Goal: Task Accomplishment & Management: Manage account settings

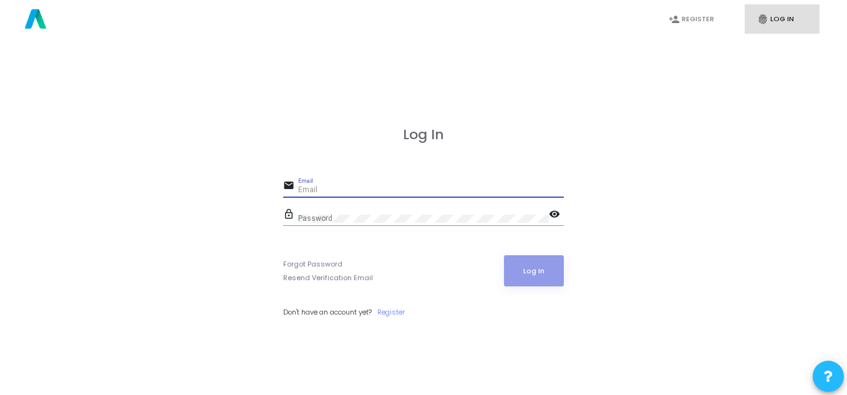
click at [374, 186] on input "Email" at bounding box center [431, 190] width 266 height 9
click at [783, 32] on link "fingerprint Log In" at bounding box center [781, 18] width 75 height 29
click at [451, 186] on input "Email" at bounding box center [431, 190] width 266 height 9
type input "[EMAIL_ADDRESS][DOMAIN_NAME]"
click at [321, 265] on link "Forgot Password" at bounding box center [312, 264] width 59 height 11
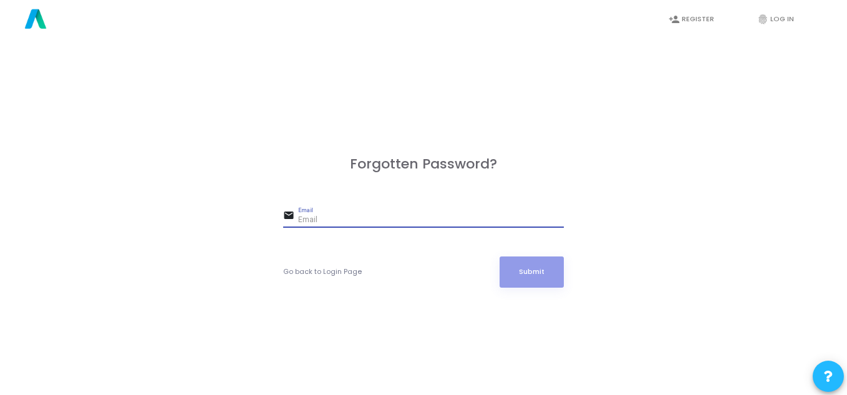
click at [358, 221] on input "Email" at bounding box center [431, 220] width 266 height 9
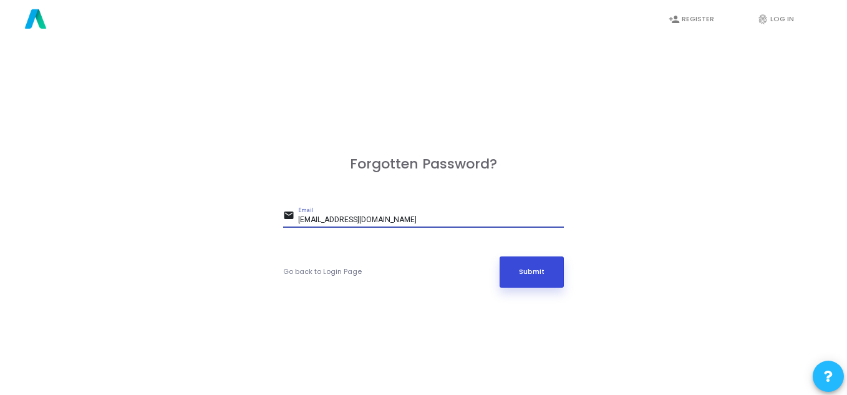
type input "[EMAIL_ADDRESS][DOMAIN_NAME]"
click at [525, 274] on button "Submit" at bounding box center [531, 271] width 65 height 31
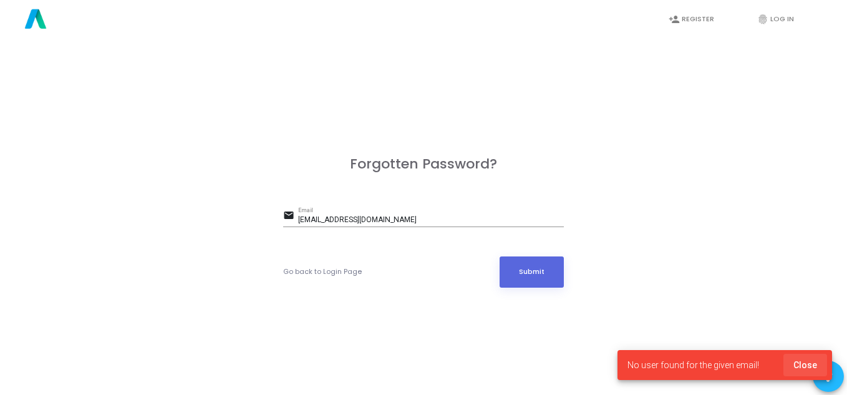
click at [807, 362] on span "Close" at bounding box center [805, 365] width 24 height 10
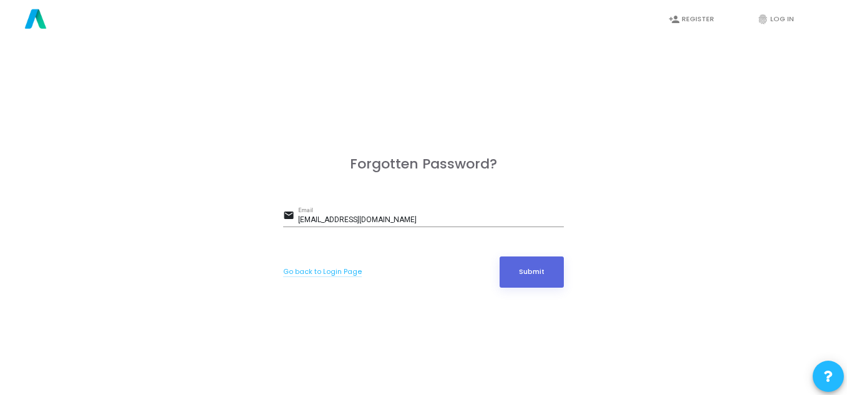
click at [353, 275] on link "Go back to Login Page" at bounding box center [322, 271] width 79 height 11
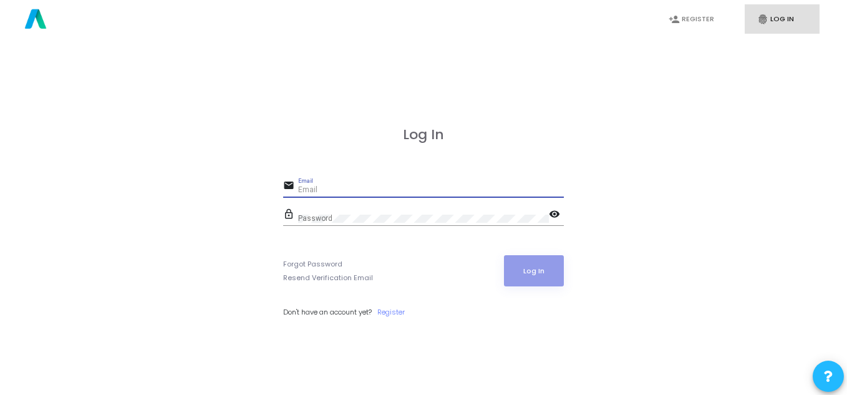
click at [359, 186] on input "Email" at bounding box center [431, 190] width 266 height 9
click at [317, 259] on link "Forgot Password" at bounding box center [312, 264] width 59 height 11
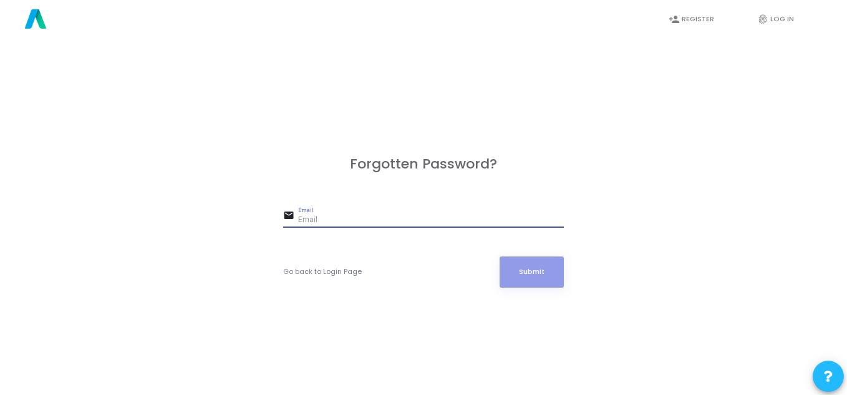
click at [342, 216] on input "Email" at bounding box center [431, 220] width 266 height 9
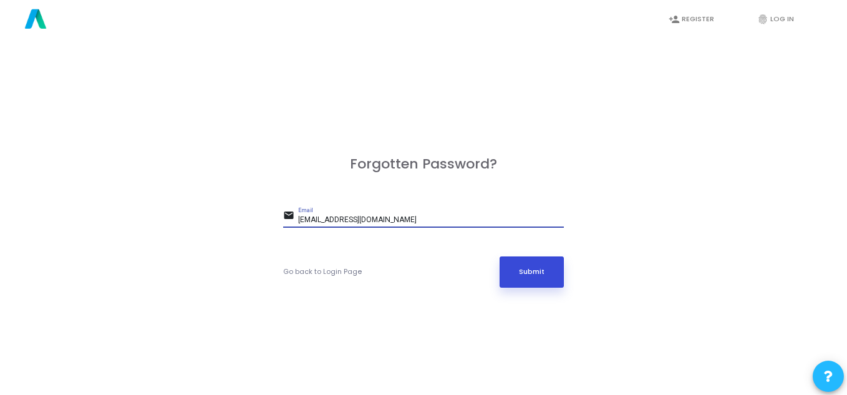
type input "[EMAIL_ADDRESS][DOMAIN_NAME]"
click at [533, 274] on button "Submit" at bounding box center [531, 271] width 65 height 31
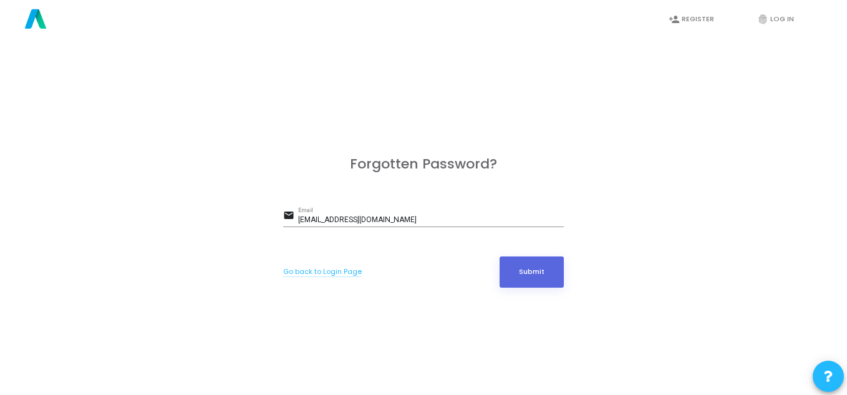
click at [348, 274] on link "Go back to Login Page" at bounding box center [322, 271] width 79 height 11
